Goal: Task Accomplishment & Management: Use online tool/utility

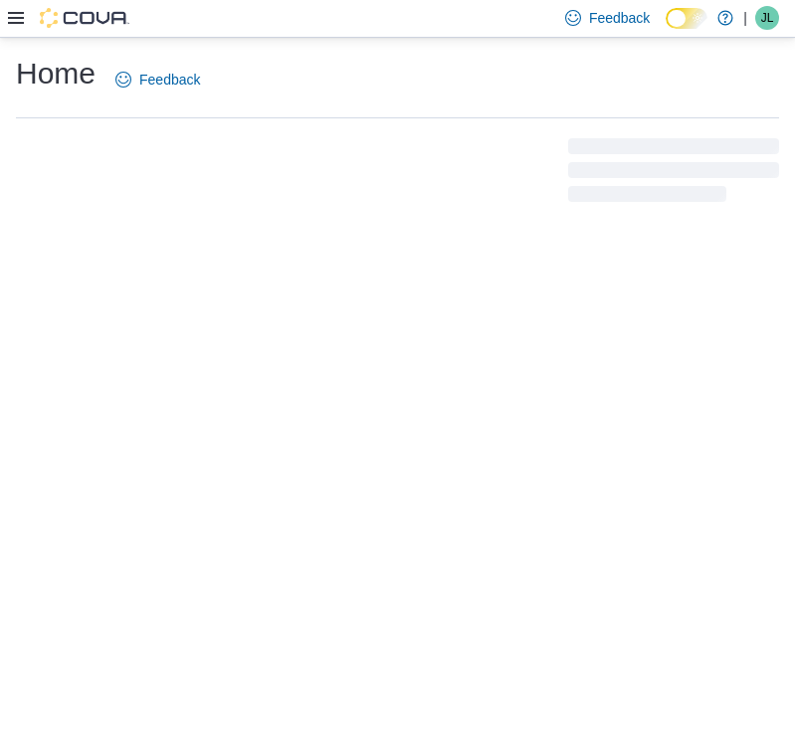
click at [19, 16] on icon at bounding box center [16, 18] width 16 height 16
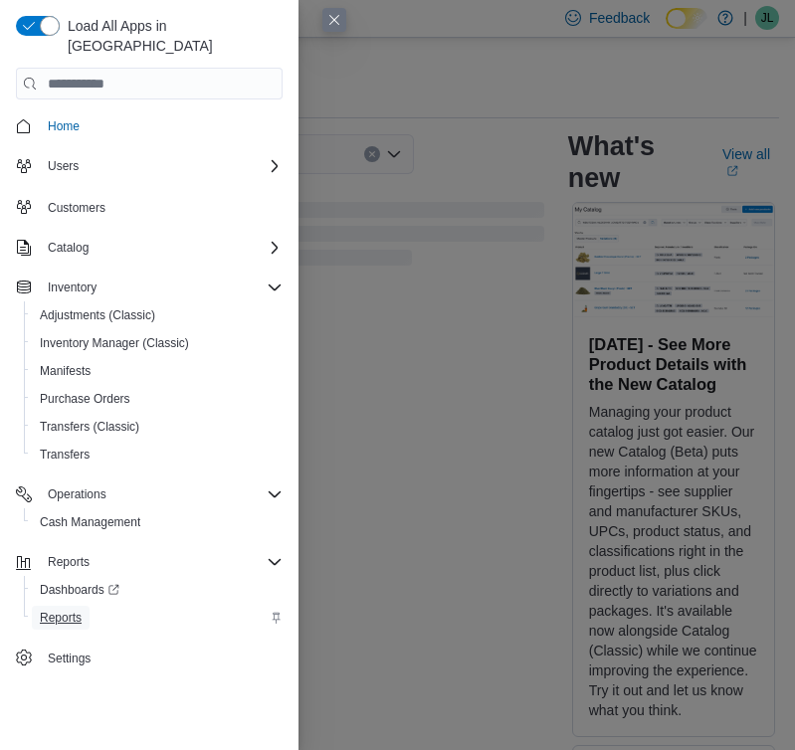
click at [76, 606] on span "Reports" at bounding box center [61, 618] width 42 height 24
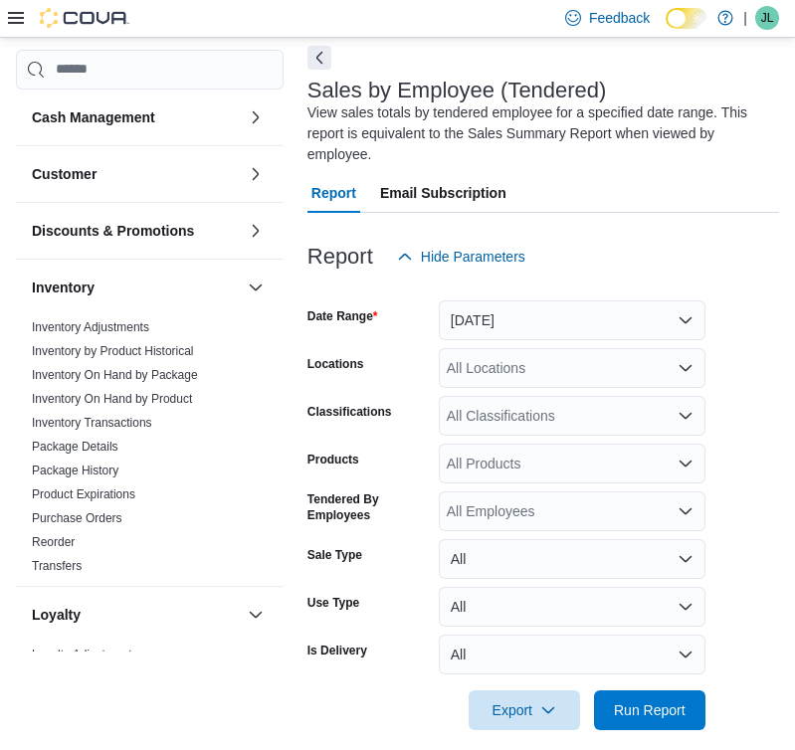
click at [324, 60] on button "Next" at bounding box center [319, 58] width 24 height 24
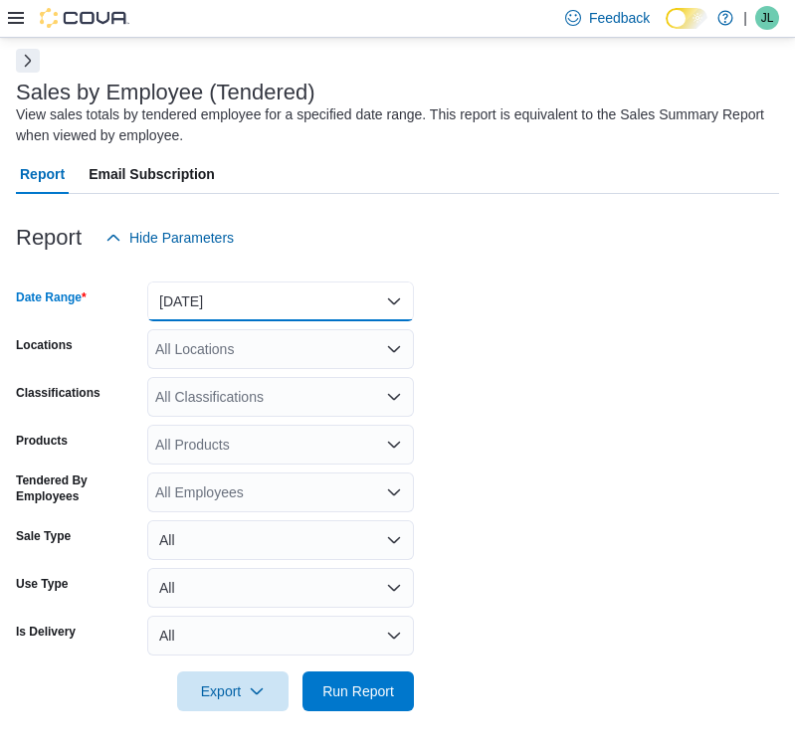
click at [236, 317] on button "[DATE]" at bounding box center [280, 302] width 267 height 40
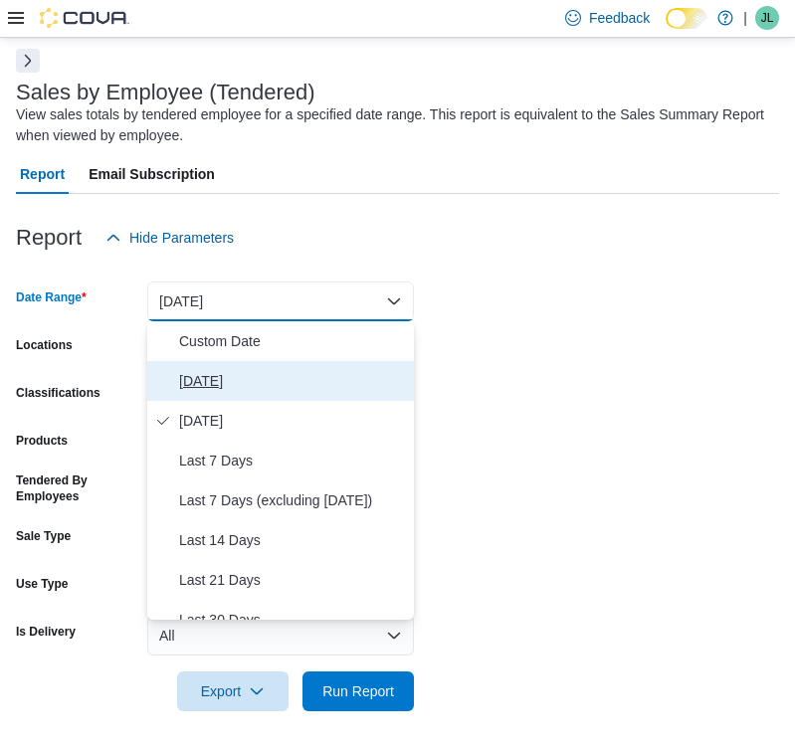
click at [239, 369] on span "[DATE]" at bounding box center [292, 381] width 227 height 24
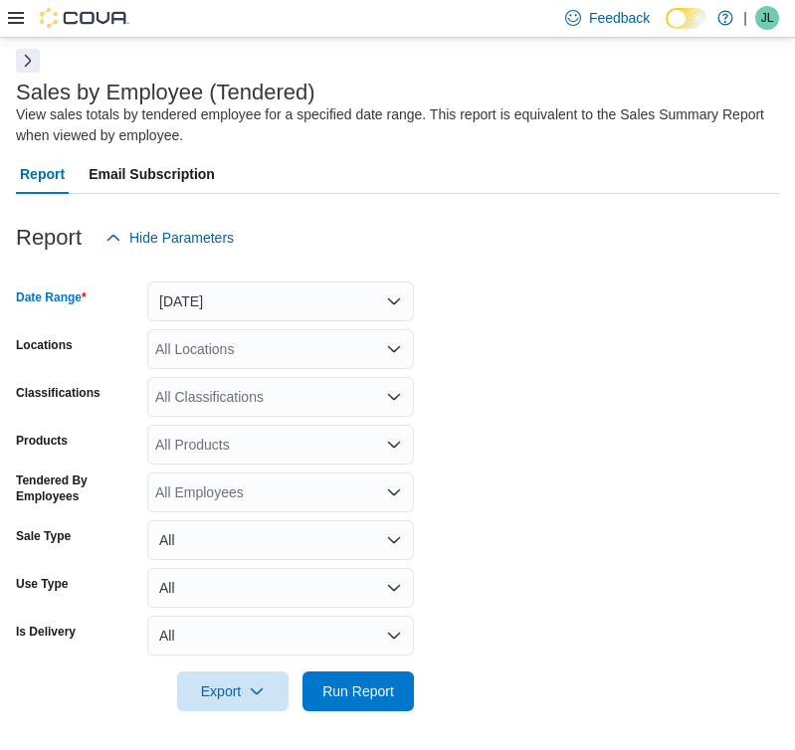
click at [241, 350] on div "All Locations" at bounding box center [280, 349] width 267 height 40
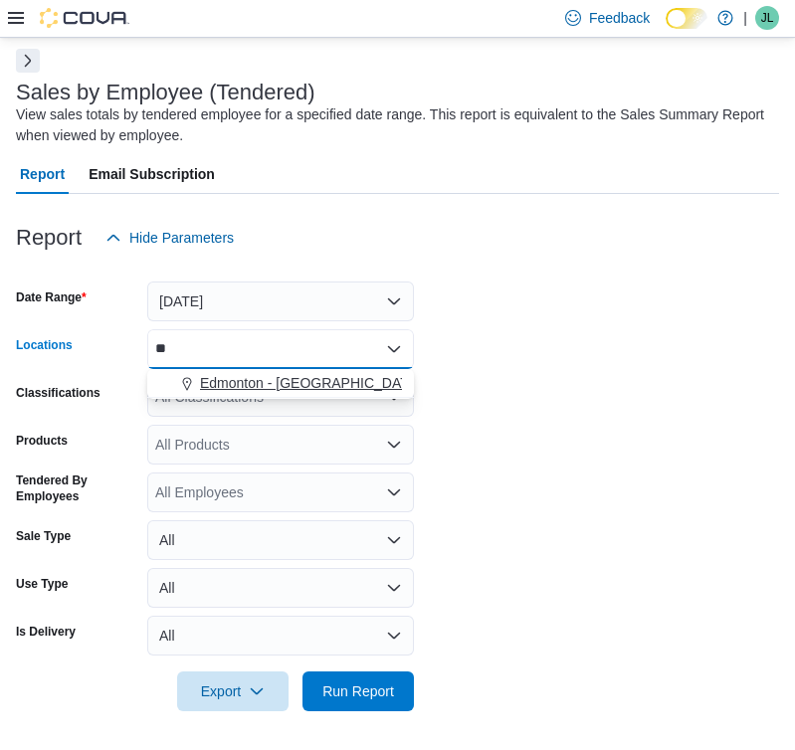
type input "**"
click at [264, 385] on span "Edmonton - [GEOGRAPHIC_DATA] Currents" at bounding box center [339, 383] width 279 height 20
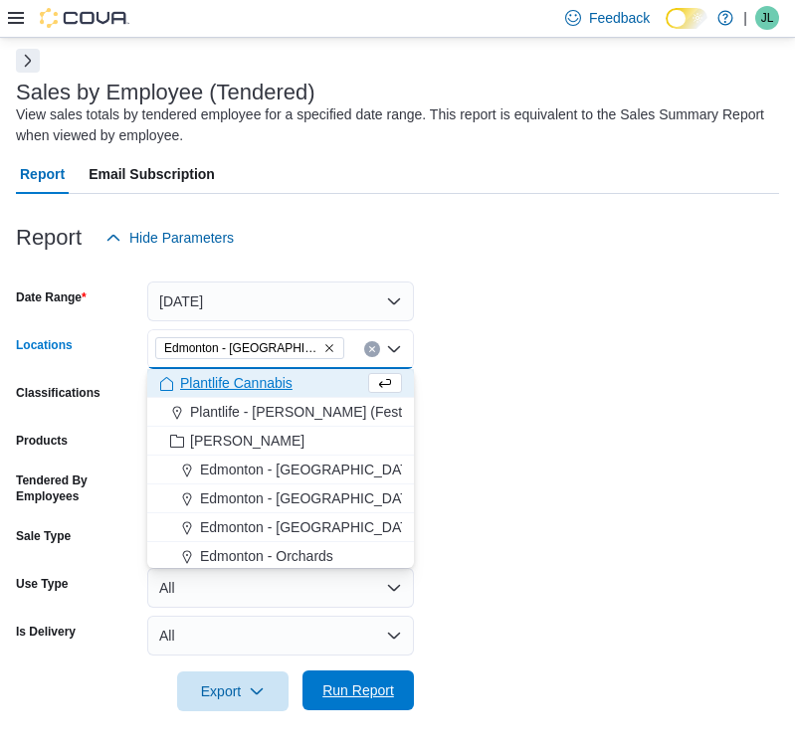
click at [367, 694] on span "Run Report" at bounding box center [358, 691] width 72 height 20
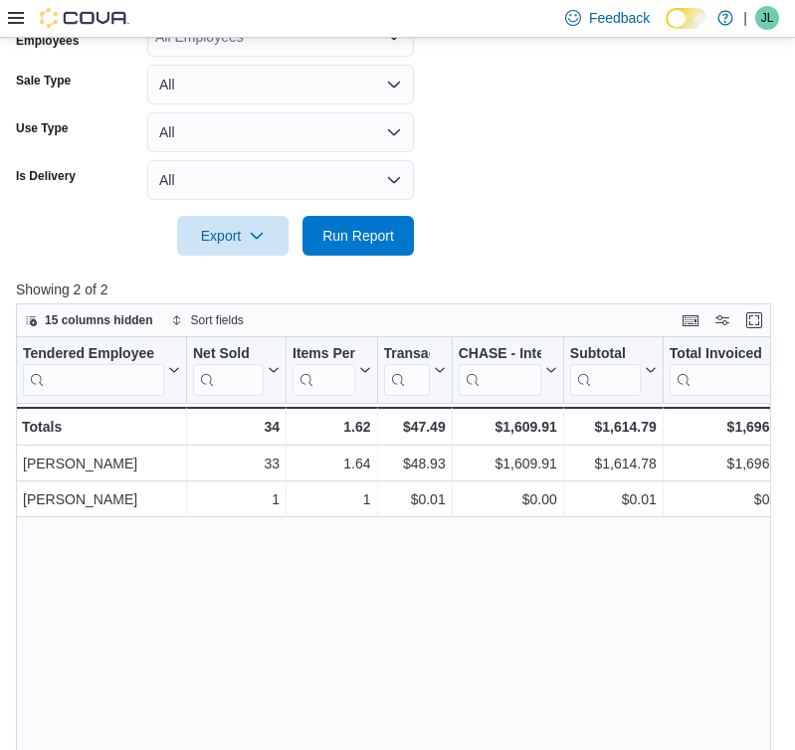
scroll to position [545, 0]
